Goal: Task Accomplishment & Management: Use online tool/utility

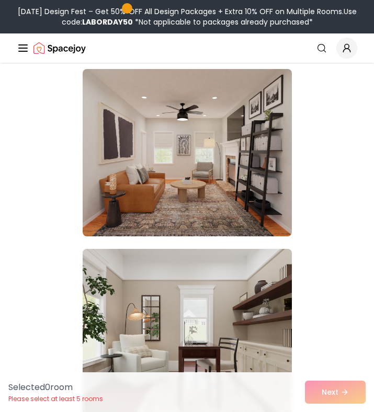
scroll to position [1391, 0]
